Goal: Navigation & Orientation: Find specific page/section

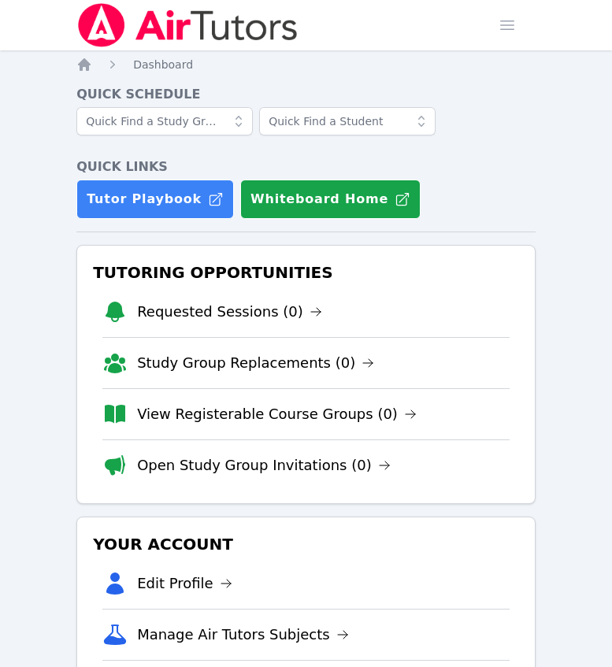
click at [427, 48] on div "Home Sessions Study Groups Students Messages Open user menu [PERSON_NAME] Open …" at bounding box center [305, 25] width 459 height 50
